Goal: Information Seeking & Learning: Compare options

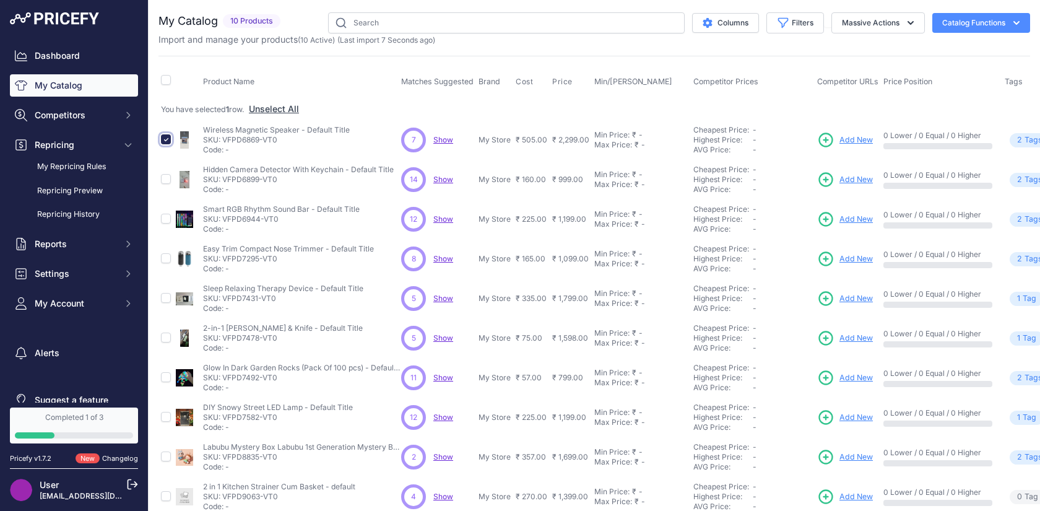
click at [164, 137] on input "checkbox" at bounding box center [166, 139] width 10 height 10
checkbox input "false"
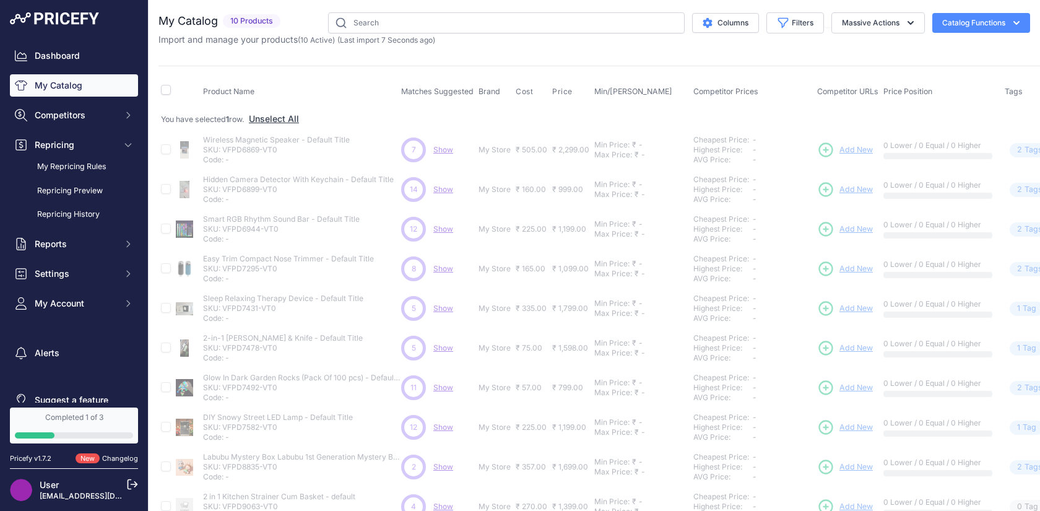
click at [440, 232] on span "Show" at bounding box center [443, 228] width 20 height 9
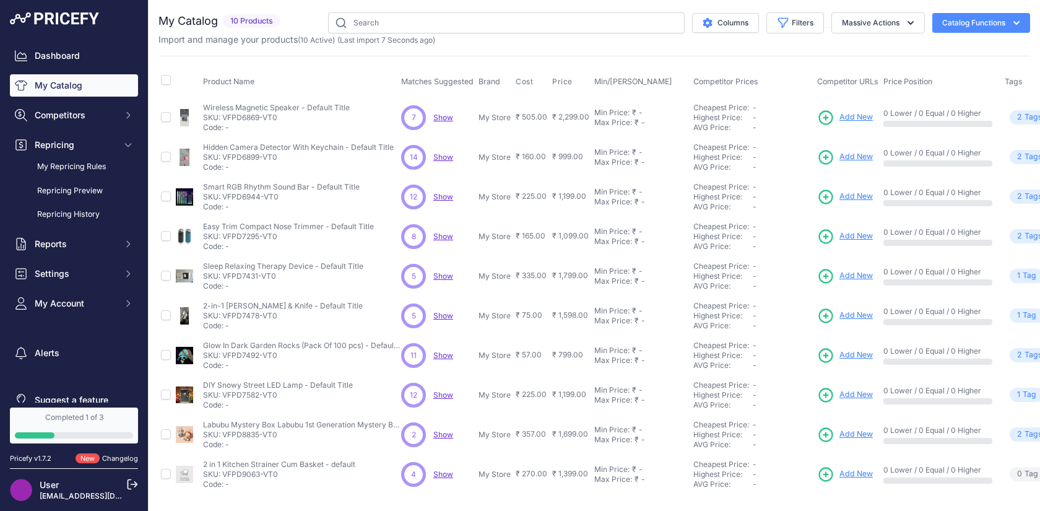
click at [438, 157] on span "Show" at bounding box center [443, 156] width 20 height 9
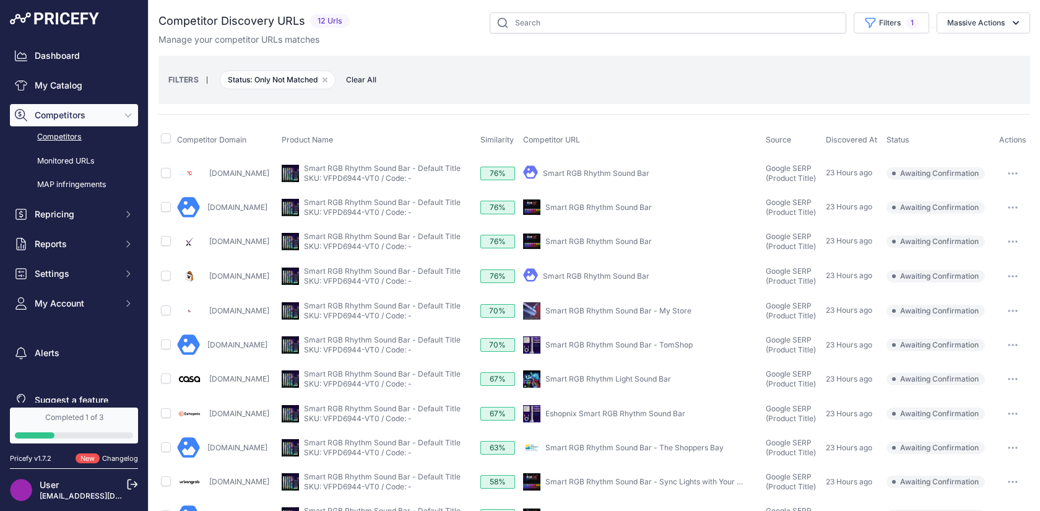
click at [232, 173] on link "[DOMAIN_NAME]" at bounding box center [239, 172] width 60 height 9
click at [235, 206] on link "Gobazario.com" at bounding box center [237, 206] width 60 height 9
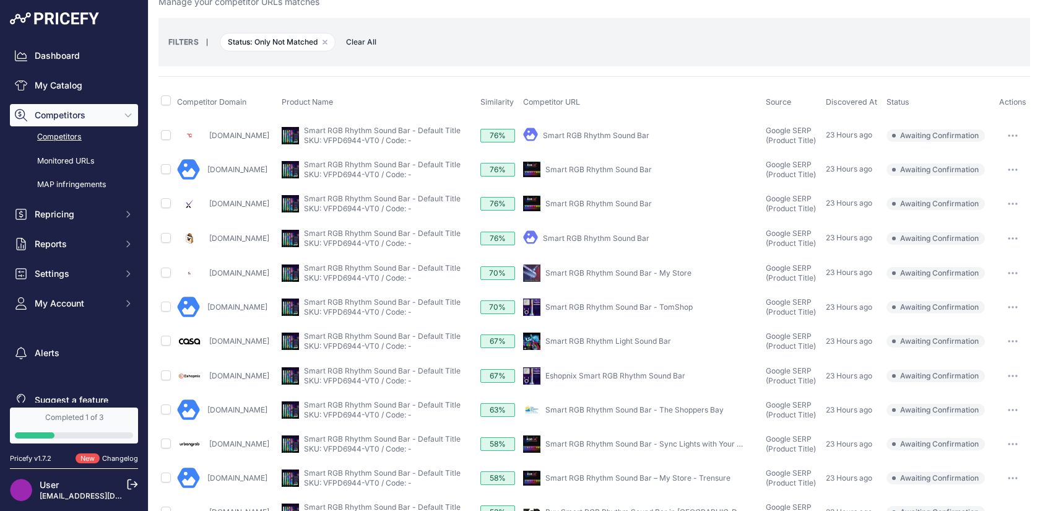
scroll to position [54, 0]
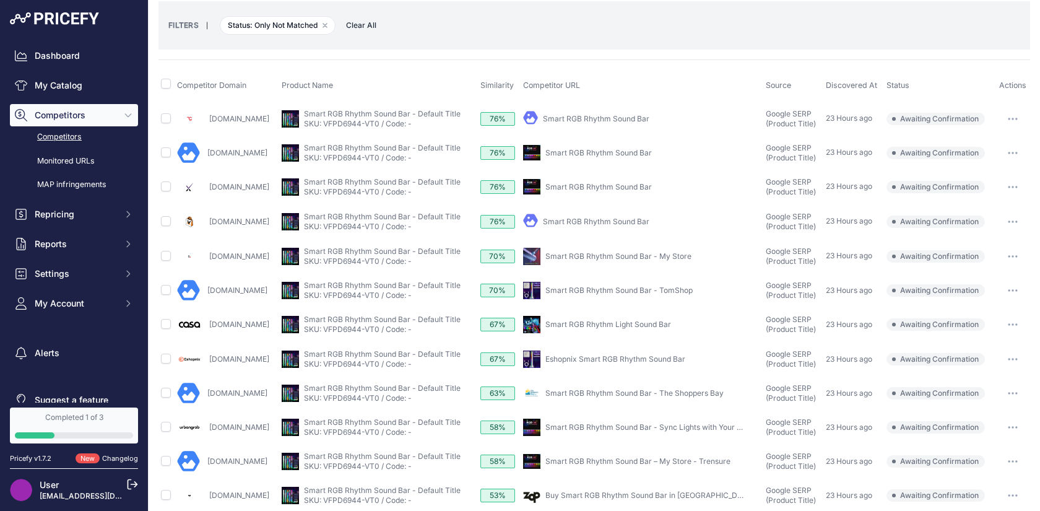
click at [233, 186] on link "Tecmarx.com" at bounding box center [239, 186] width 60 height 9
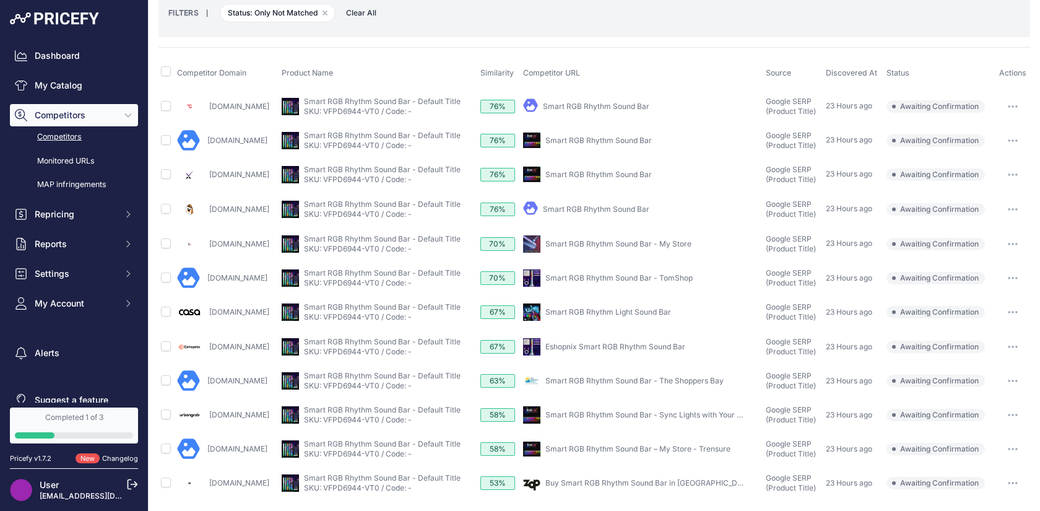
scroll to position [0, 0]
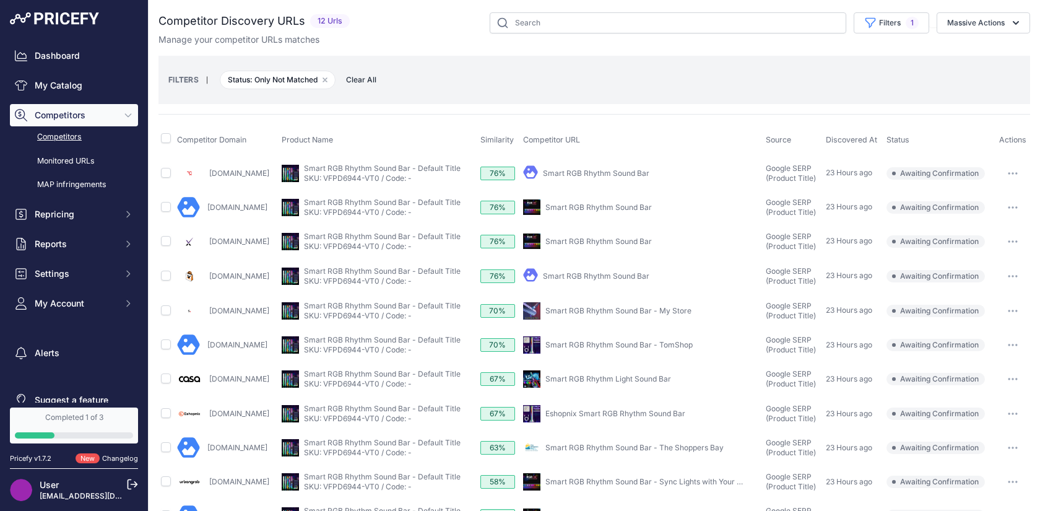
click at [236, 173] on link "[DOMAIN_NAME]" at bounding box center [239, 172] width 60 height 9
click at [237, 202] on link "Gobazario.com" at bounding box center [237, 206] width 60 height 9
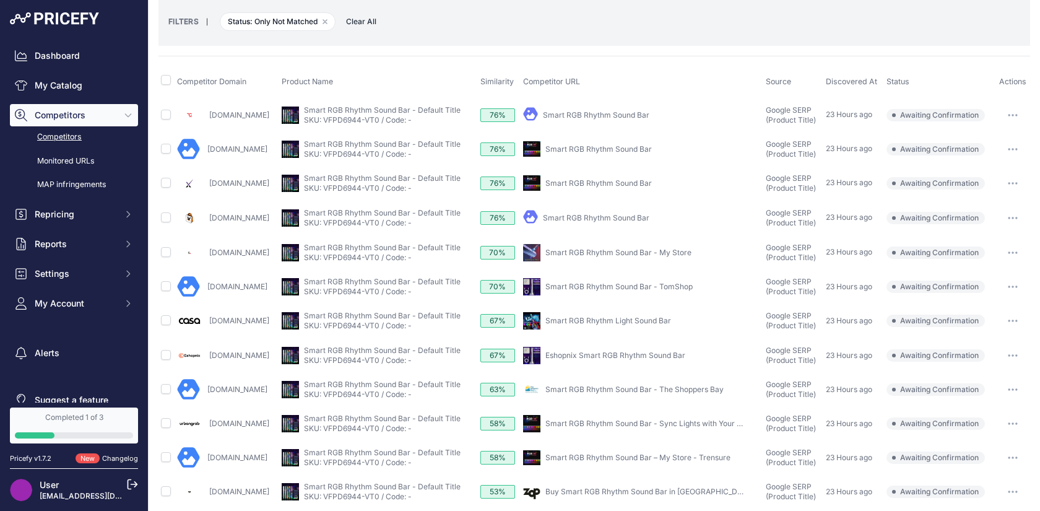
scroll to position [67, 0]
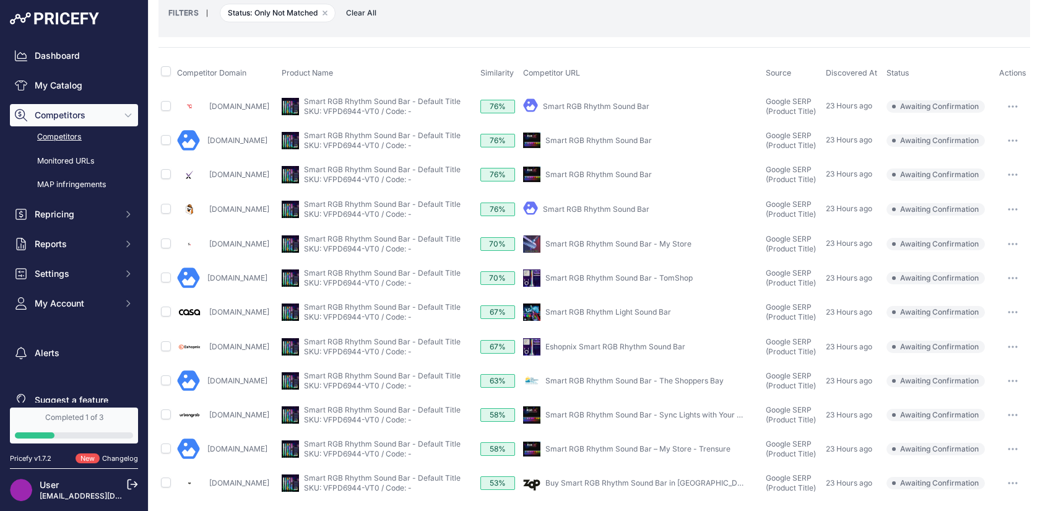
click at [232, 211] on link "Valasmall.in" at bounding box center [239, 208] width 60 height 9
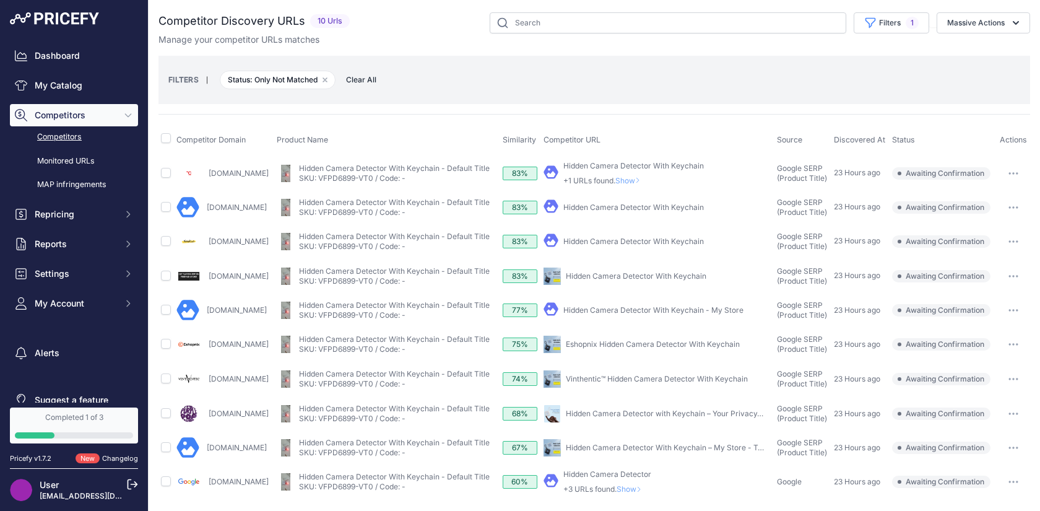
click at [245, 172] on link "[DOMAIN_NAME]" at bounding box center [239, 172] width 60 height 9
click at [224, 206] on link "[DOMAIN_NAME]" at bounding box center [237, 206] width 60 height 9
click at [229, 239] on link "[DOMAIN_NAME]" at bounding box center [239, 241] width 60 height 9
